Goal: Register for event/course

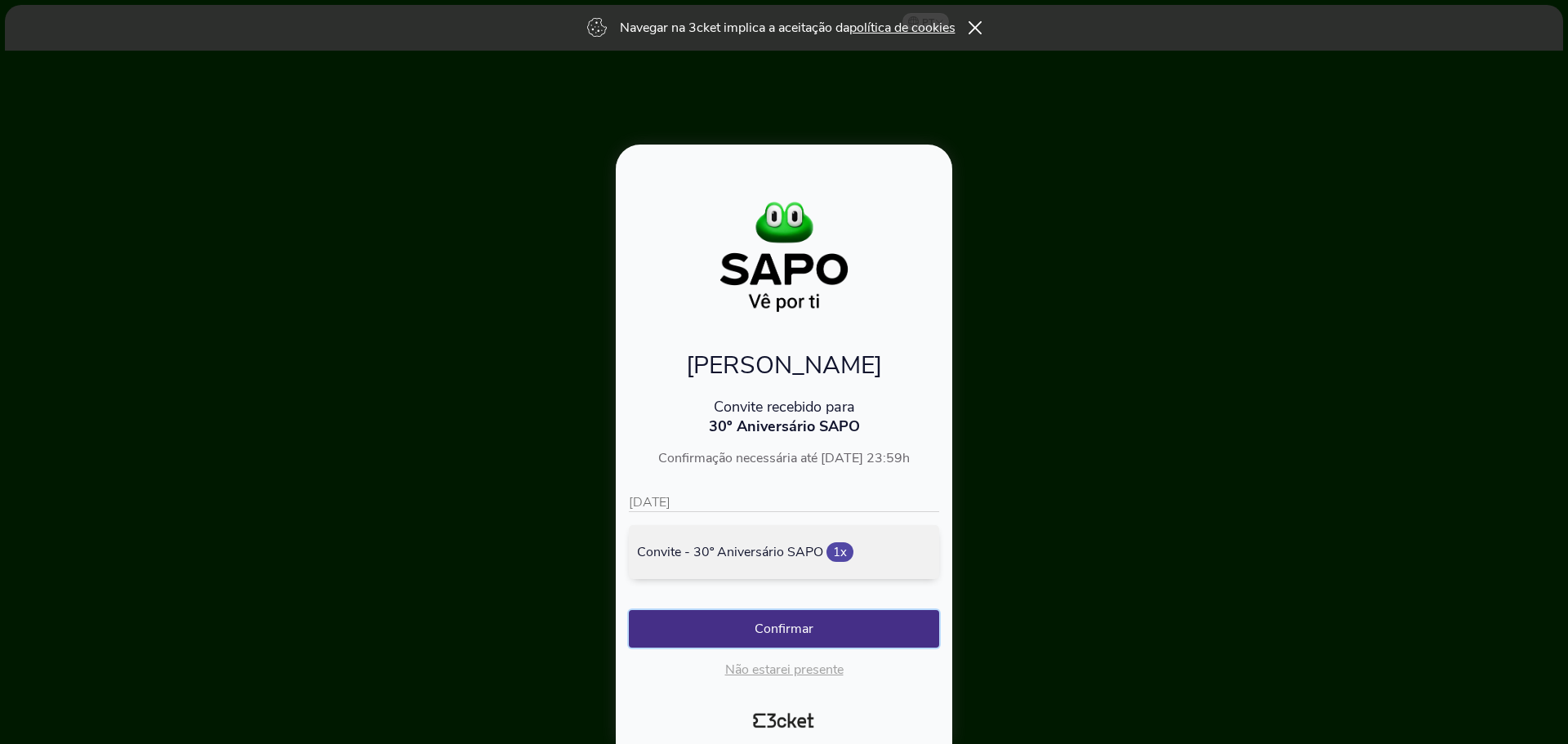
click at [847, 624] on button "Confirmar" at bounding box center [783, 629] width 310 height 37
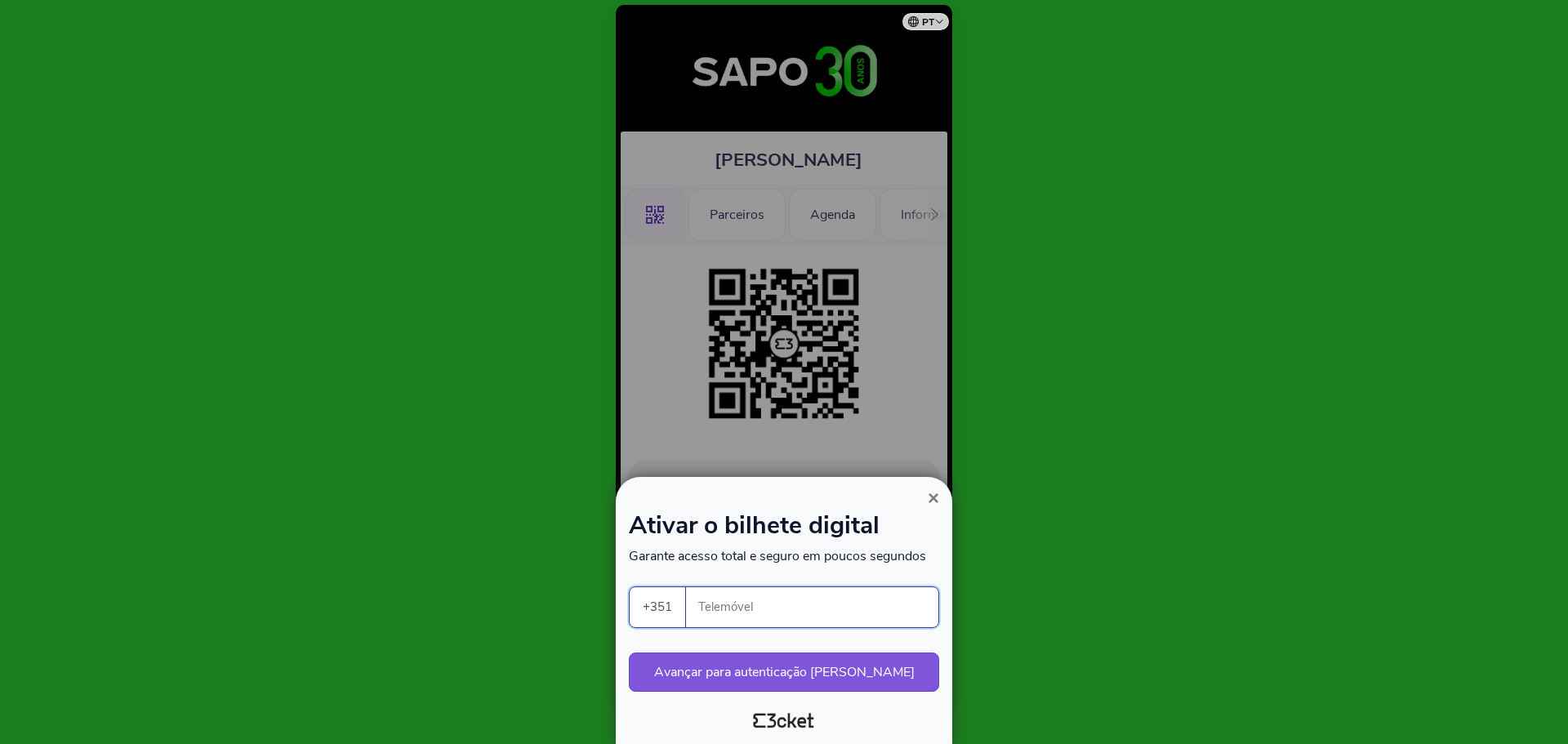
click at [750, 615] on input "Telemóvel" at bounding box center [818, 608] width 239 height 40
type input "938390746"
click at [739, 677] on button "Avançar para autenticação segura" at bounding box center [783, 672] width 310 height 39
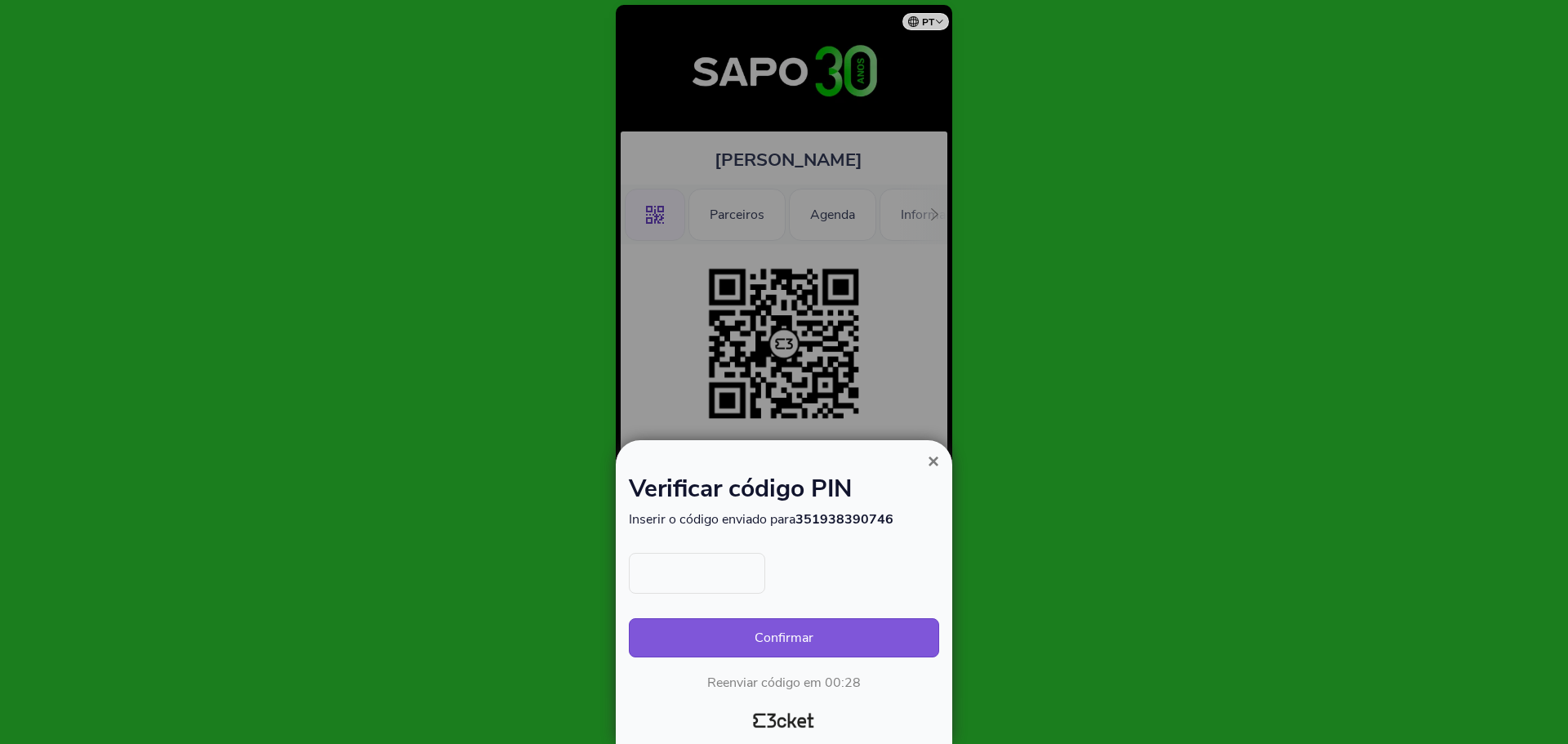
click at [701, 589] on input "text" at bounding box center [696, 573] width 136 height 41
click at [684, 582] on input "text" at bounding box center [696, 573] width 136 height 41
type input "2226"
click at [809, 632] on button "Confirmar" at bounding box center [783, 637] width 310 height 39
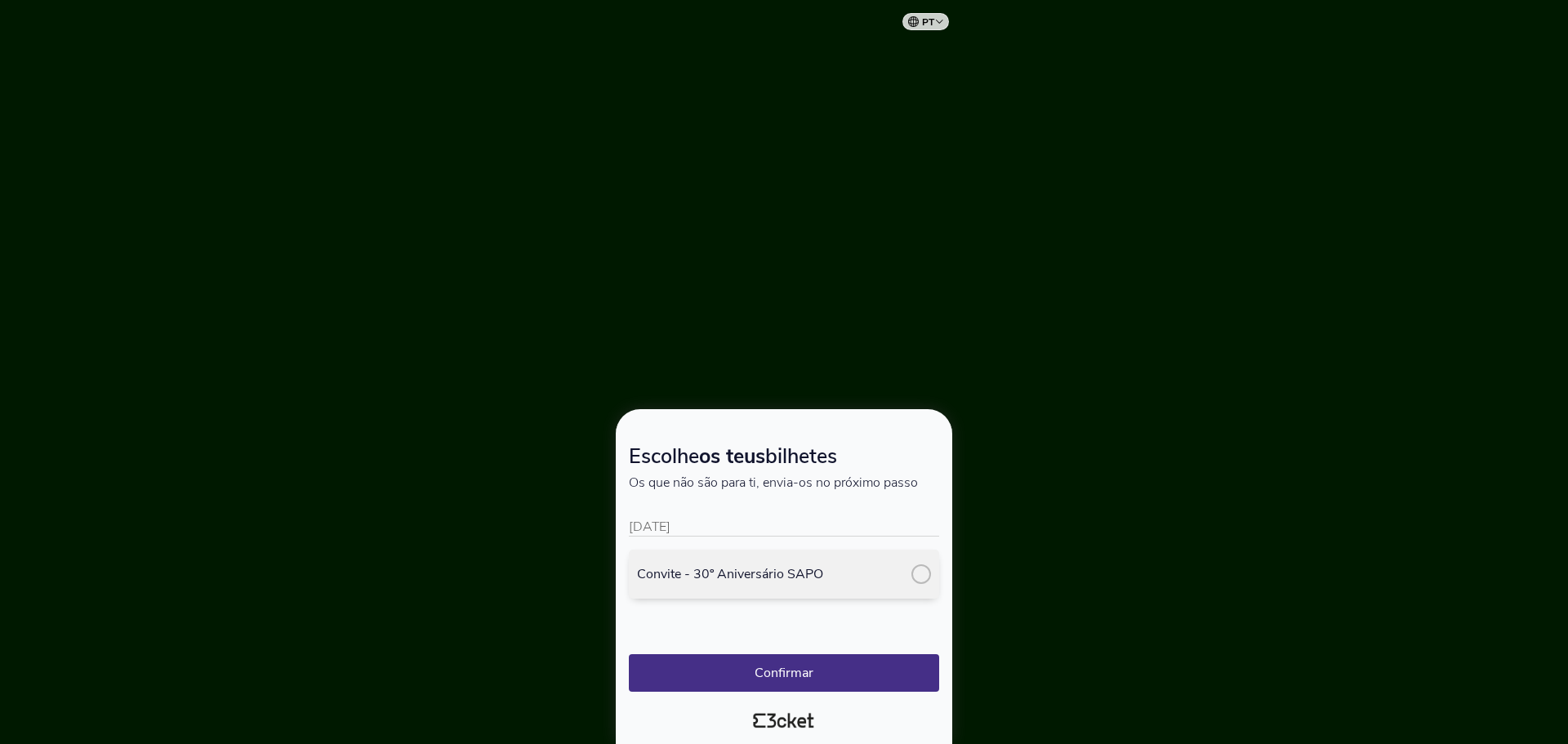
click at [906, 575] on div "Convite - 30º Aniversário SAPO" at bounding box center [783, 573] width 310 height 49
click at [814, 687] on button "Confirmar" at bounding box center [783, 672] width 310 height 37
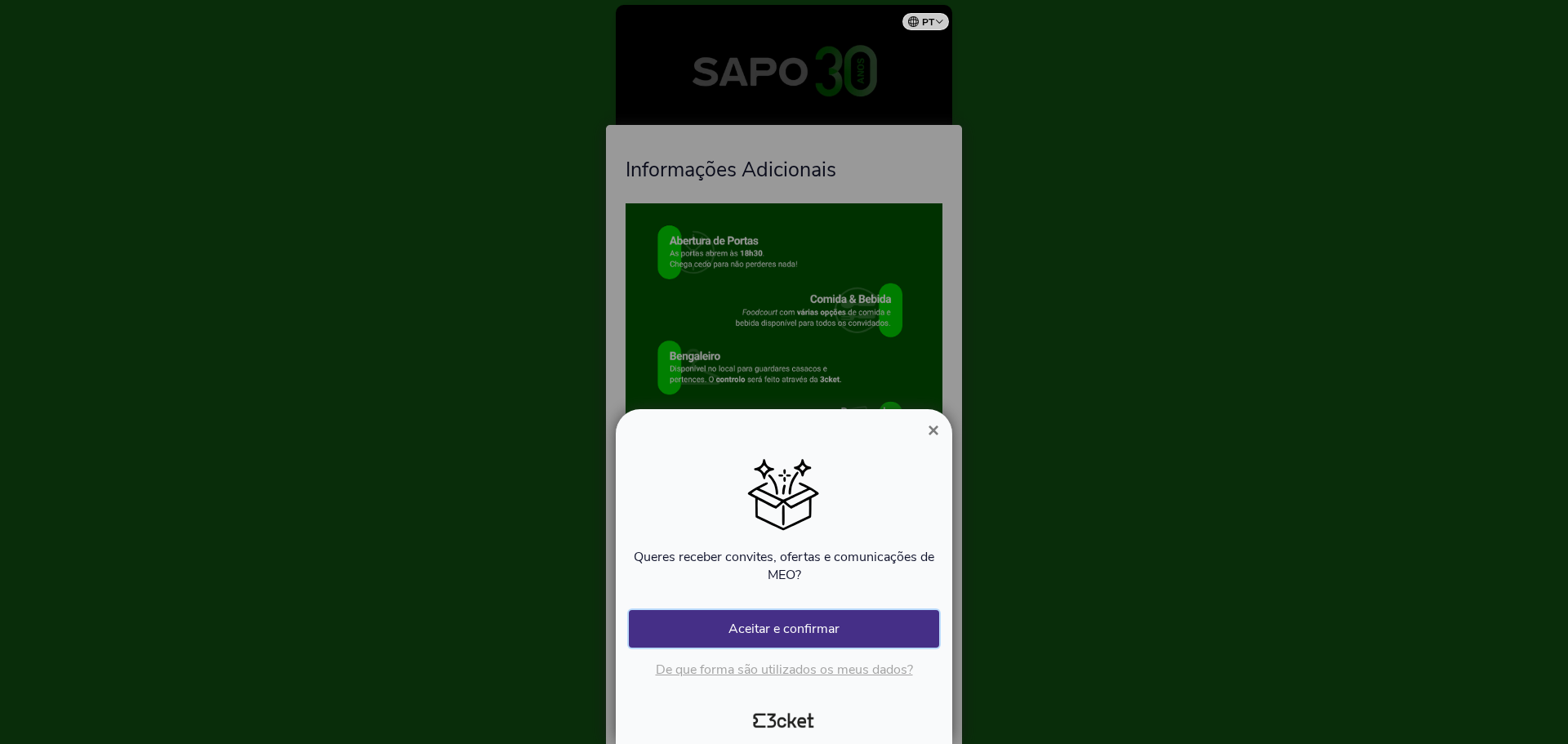
click at [796, 626] on button "Aceitar e confirmar" at bounding box center [783, 629] width 310 height 37
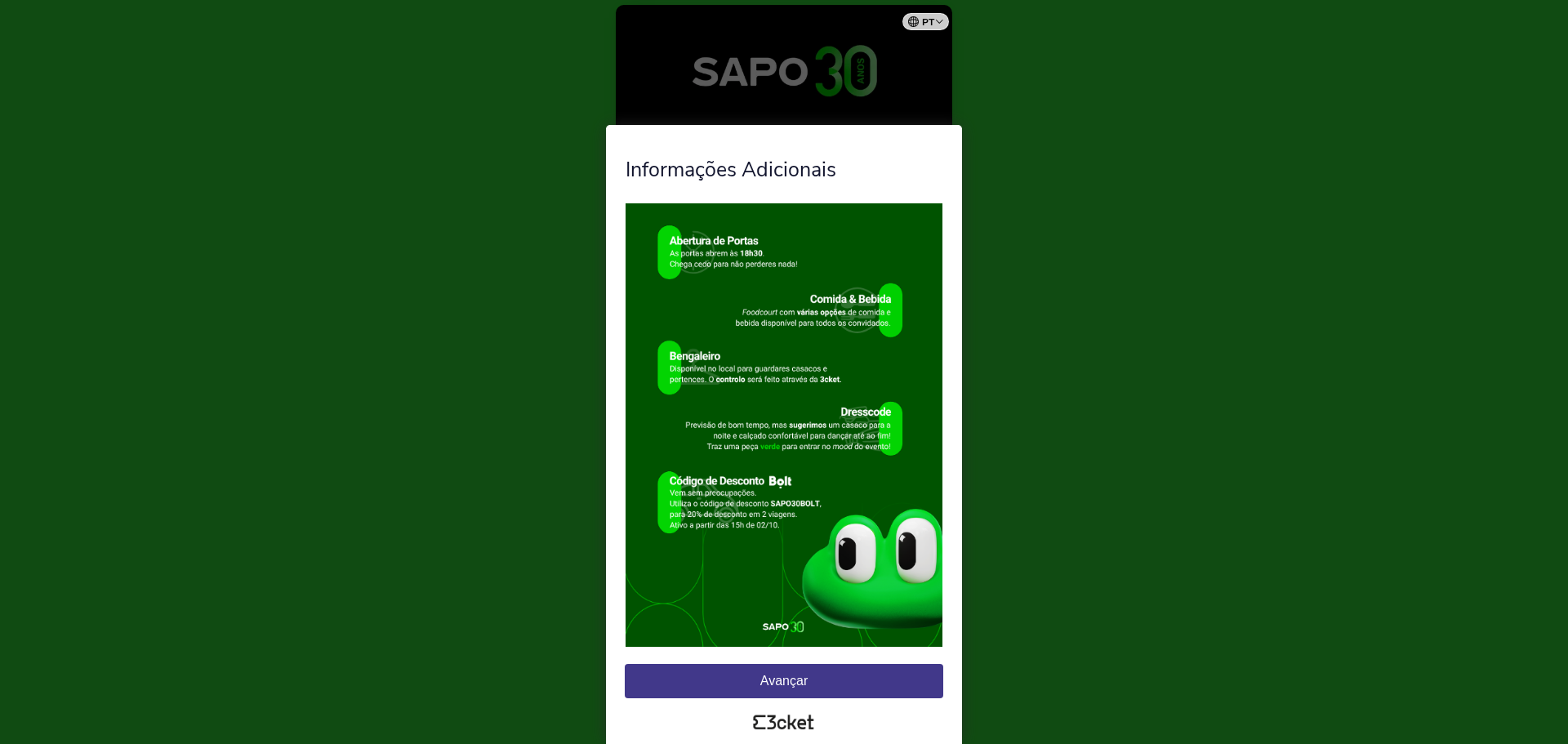
click at [789, 674] on button "Avançar" at bounding box center [784, 681] width 319 height 34
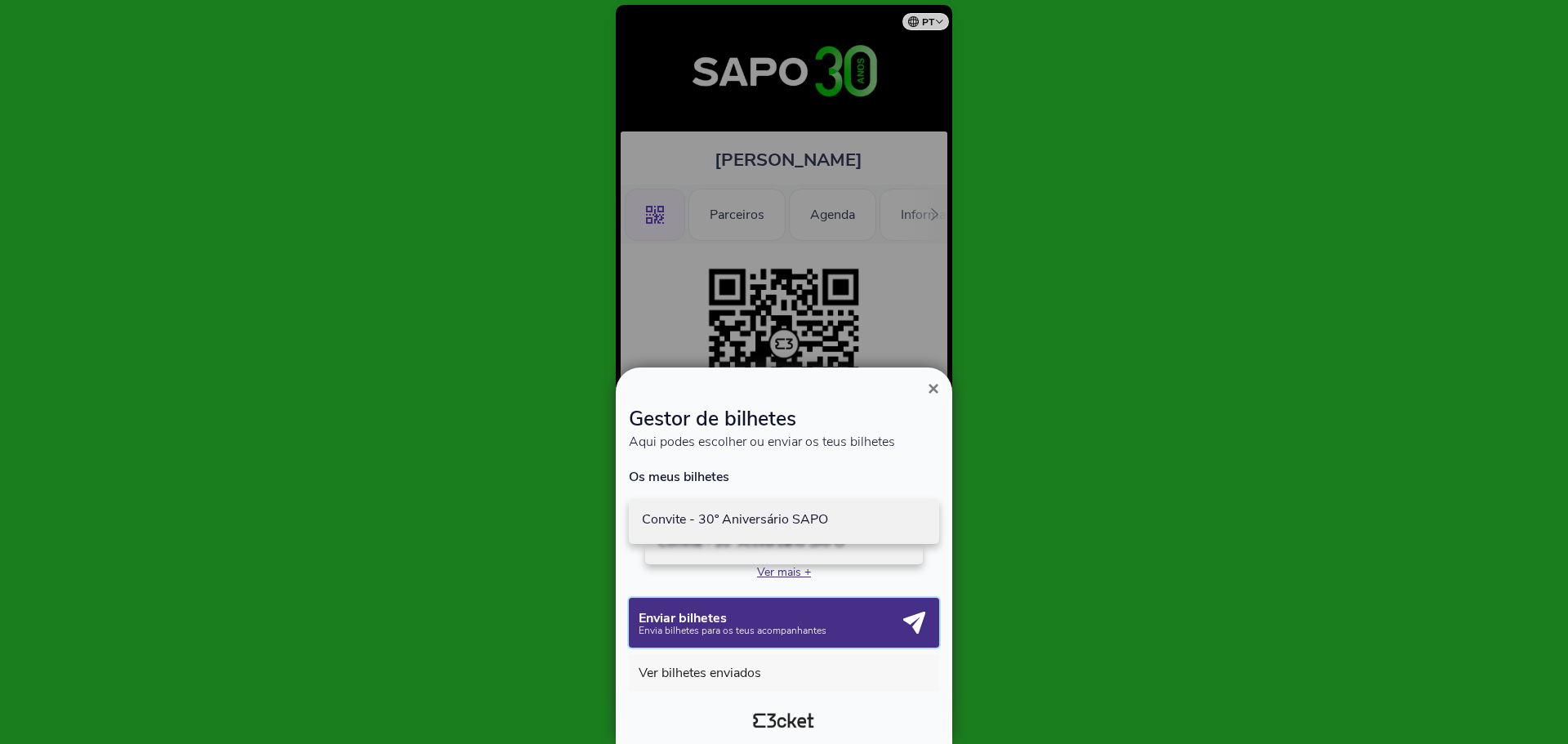
click at [843, 616] on p "Enviar bilhetes" at bounding box center [769, 617] width 260 height 14
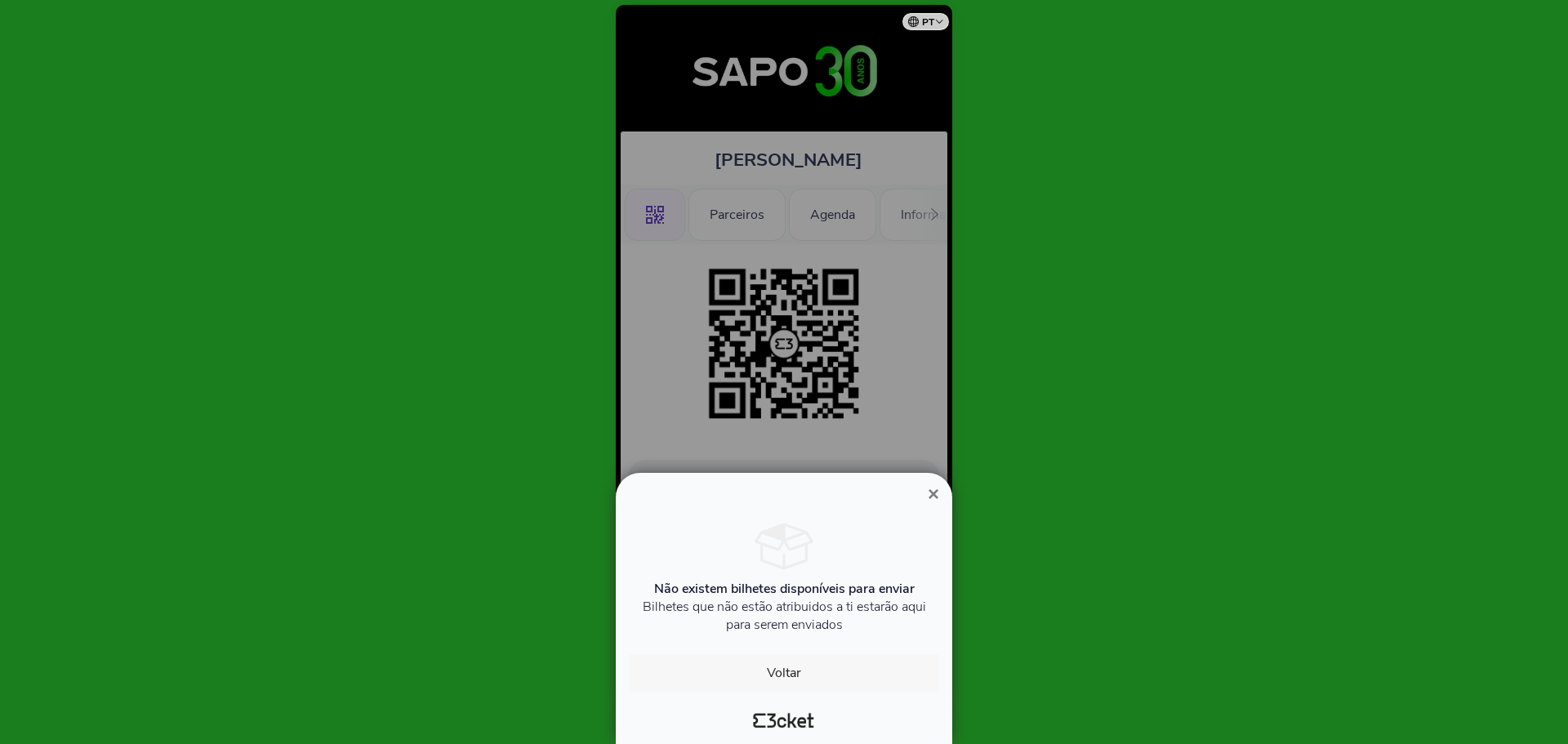
click at [928, 486] on span "×" at bounding box center [934, 493] width 11 height 22
